Goal: Find specific page/section: Find specific page/section

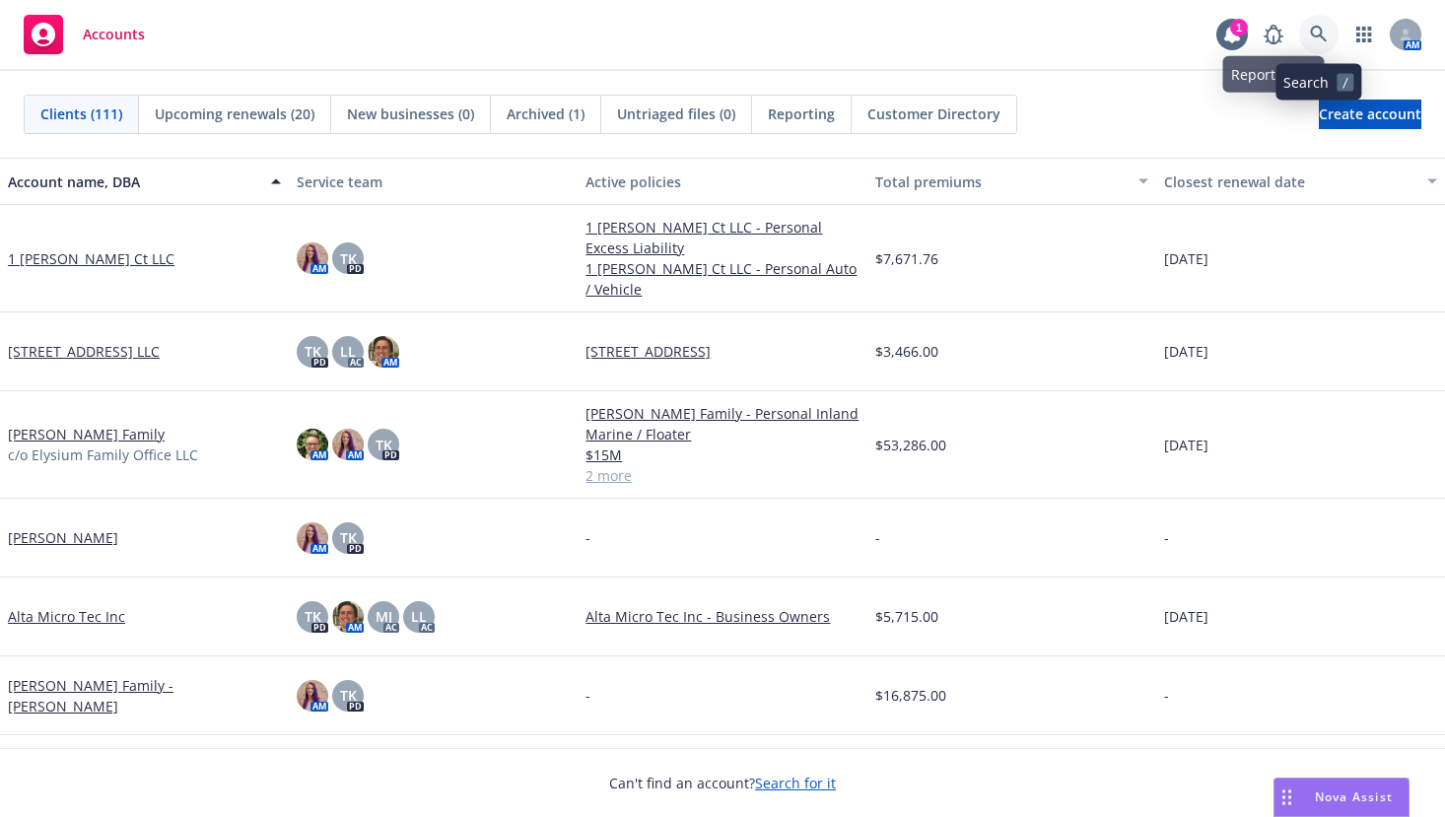
click at [1312, 27] on icon at bounding box center [1319, 35] width 18 height 18
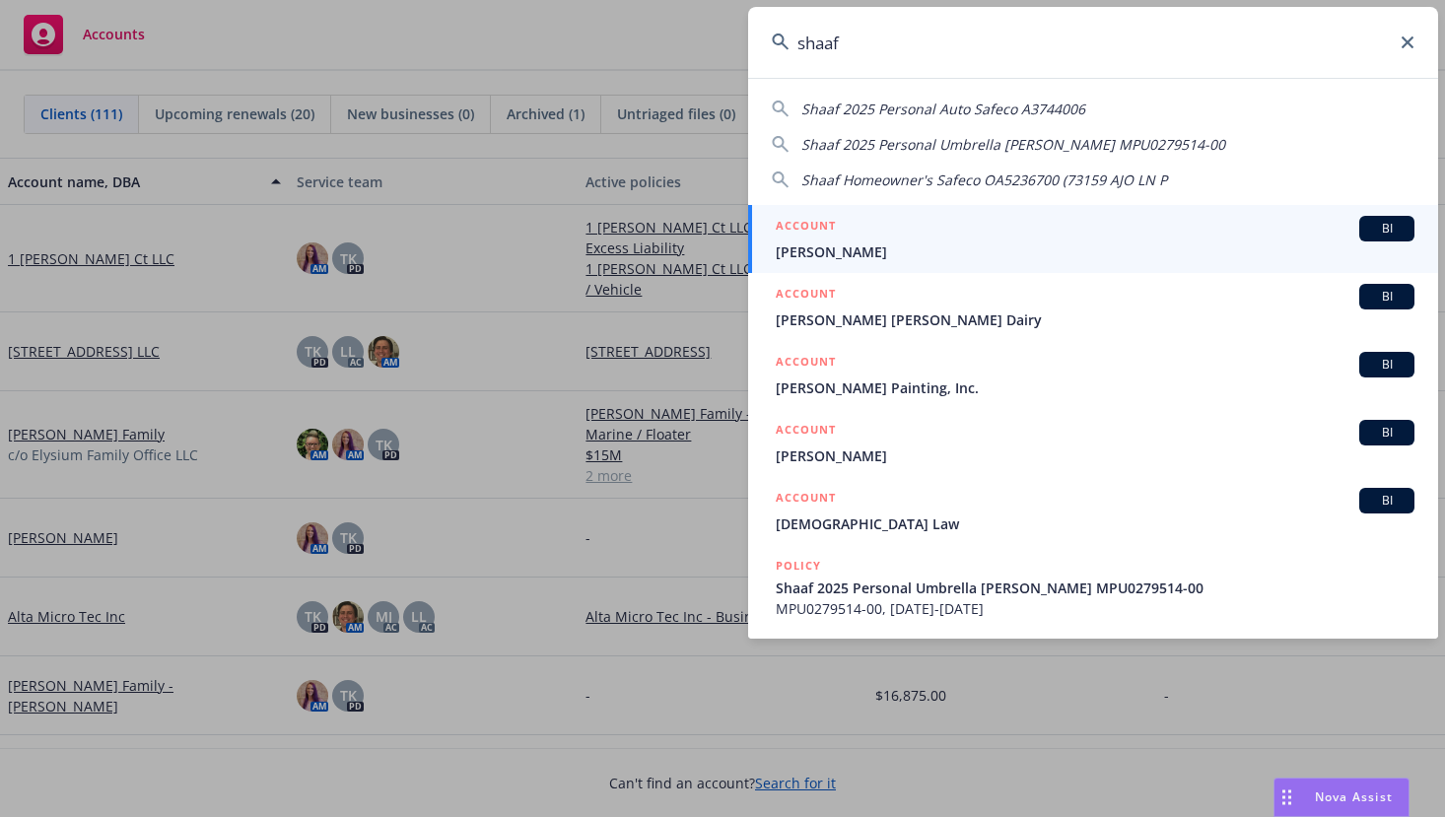
click at [953, 112] on span "Shaaf 2025 Personal Auto Safeco A3744006" at bounding box center [943, 109] width 284 height 19
type input "Shaaf 2025 Personal Auto Safeco A3744006"
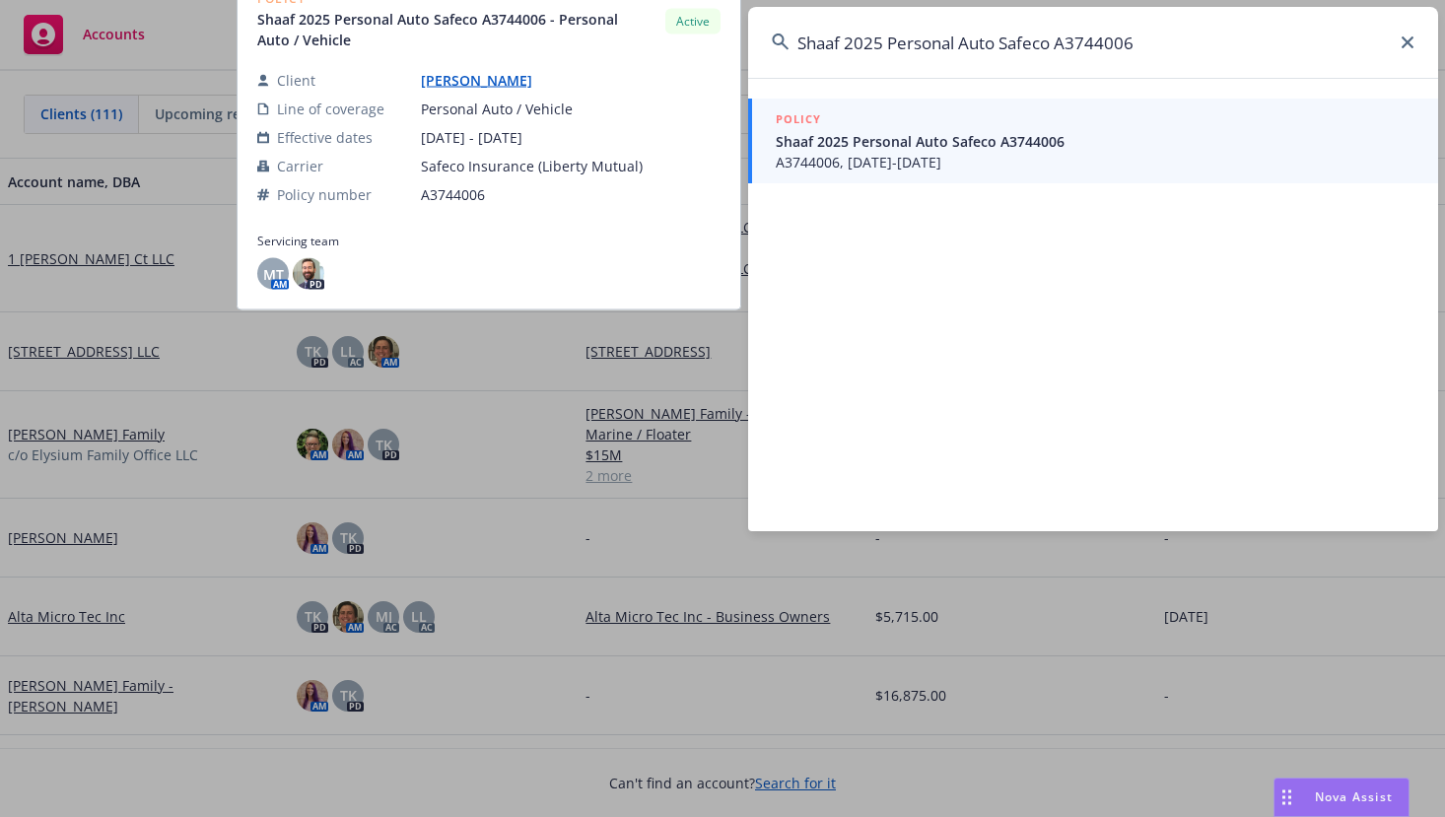
click at [916, 152] on span "A3744006, [DATE]-[DATE]" at bounding box center [1095, 162] width 639 height 21
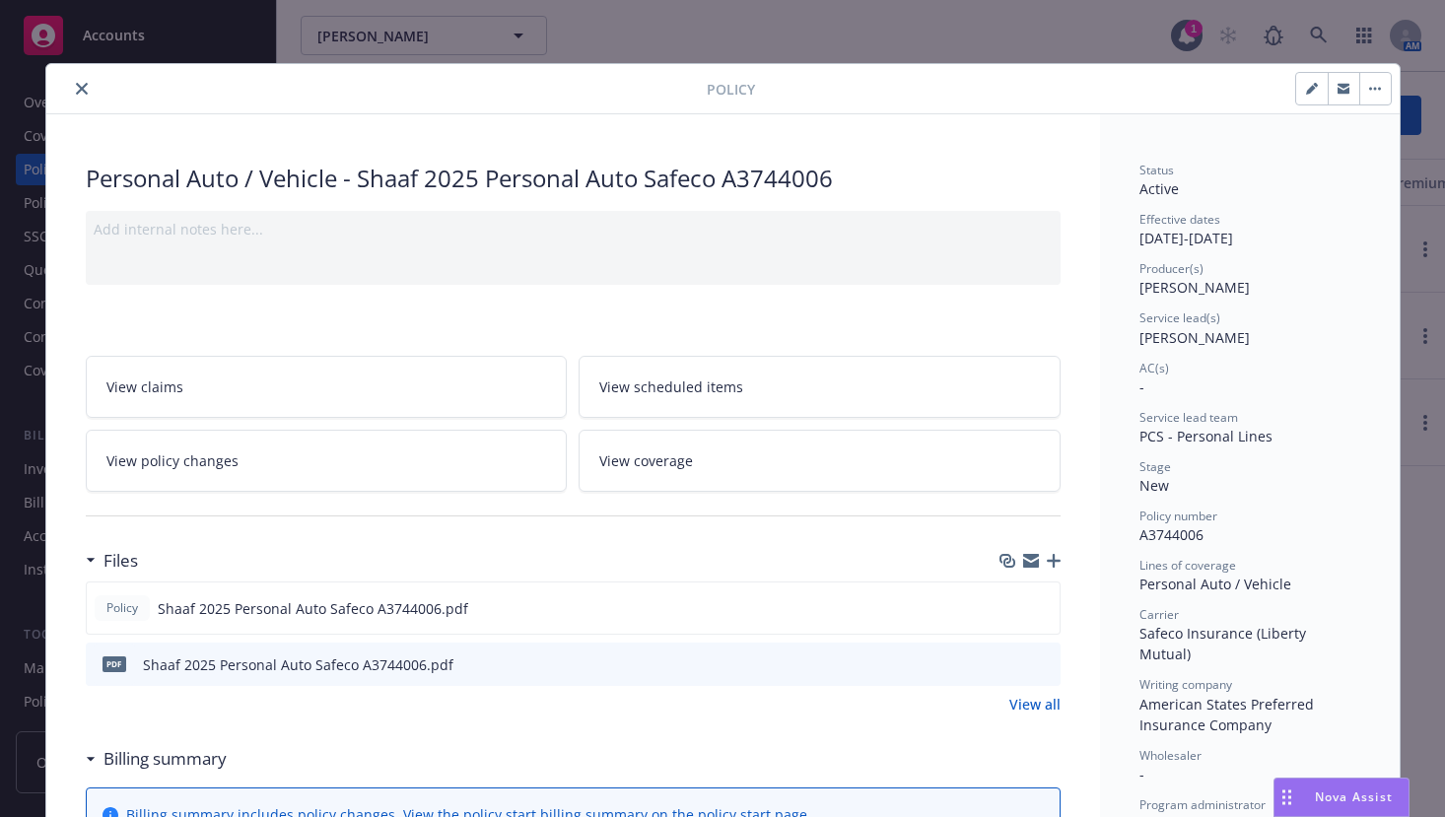
click at [70, 87] on button "close" at bounding box center [82, 89] width 24 height 24
